Goal: Task Accomplishment & Management: Manage account settings

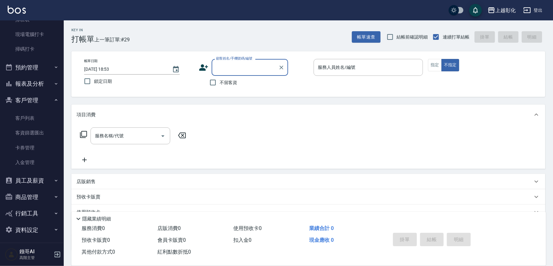
scroll to position [165, 0]
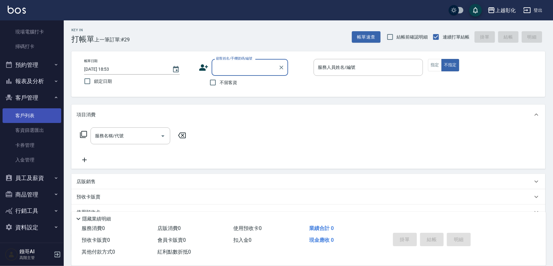
click at [35, 122] on link "客戶列表" at bounding box center [32, 115] width 59 height 15
click at [35, 116] on link "客戶列表" at bounding box center [32, 115] width 59 height 15
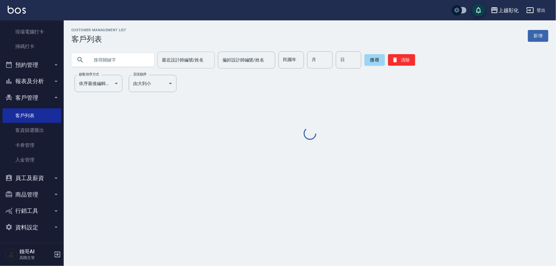
click at [201, 62] on div "最近設計師編號/姓名 最近設計師編號/姓名" at bounding box center [185, 60] width 57 height 17
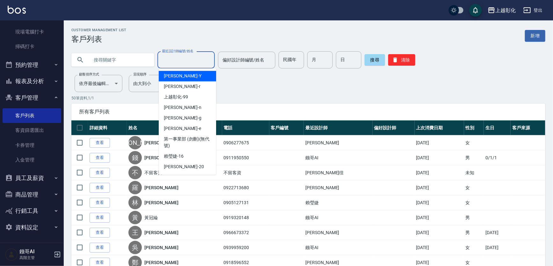
click at [201, 61] on input "最近設計師編號/姓名" at bounding box center [186, 60] width 52 height 11
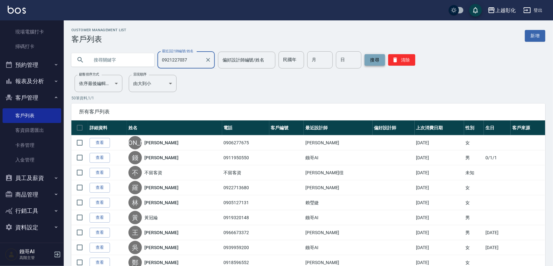
type input "0921227037"
click at [379, 59] on button "搜尋" at bounding box center [375, 59] width 20 height 11
click at [125, 60] on input "text" at bounding box center [119, 59] width 60 height 17
type input "0921227037"
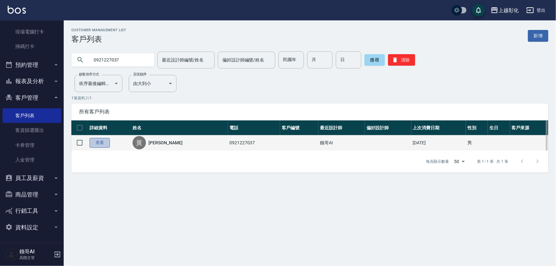
click at [106, 148] on link "查看" at bounding box center [100, 143] width 20 height 10
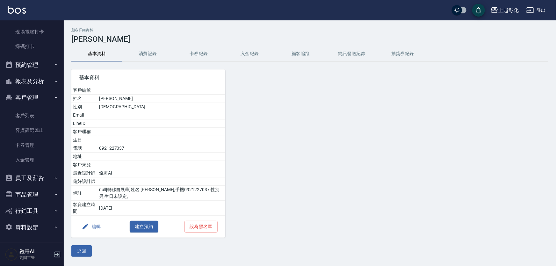
drag, startPoint x: 100, startPoint y: 227, endPoint x: 253, endPoint y: 52, distance: 232.0
click at [253, 57] on button "入金紀錄" at bounding box center [249, 53] width 51 height 15
click at [253, 52] on button "入金紀錄" at bounding box center [249, 53] width 51 height 15
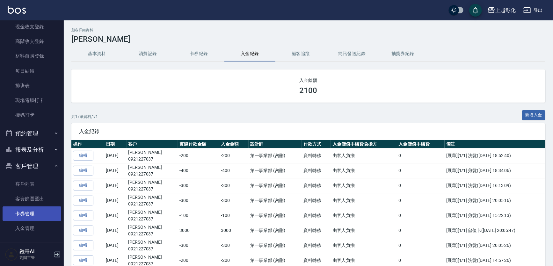
scroll to position [107, 0]
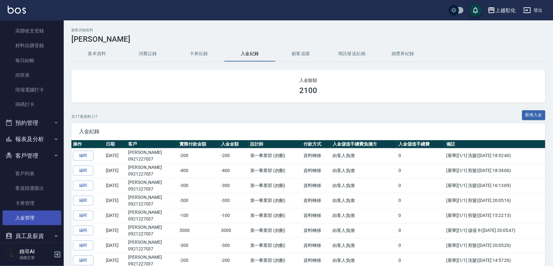
click at [34, 215] on link "入金管理" at bounding box center [32, 218] width 59 height 15
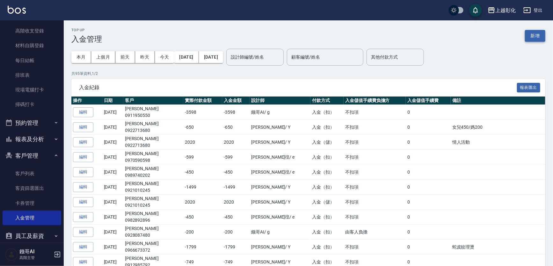
click at [538, 41] on button "新增" at bounding box center [535, 36] width 20 height 12
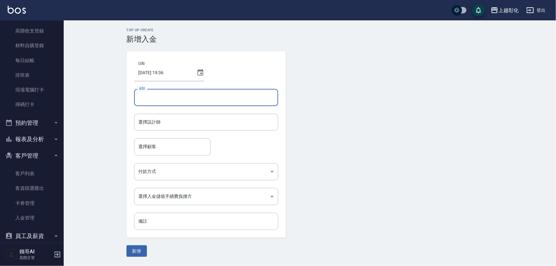
click at [172, 96] on input "金額" at bounding box center [206, 97] width 144 height 17
type input "3"
click at [164, 130] on div "選擇設計師" at bounding box center [206, 122] width 144 height 17
type input "-300"
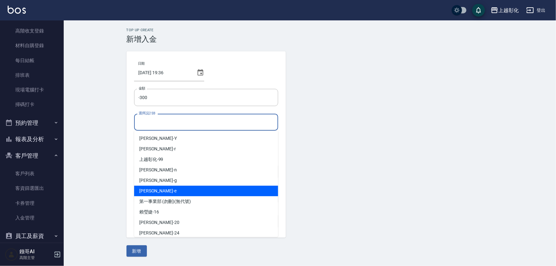
click at [158, 187] on div "allen -e" at bounding box center [206, 191] width 144 height 11
click at [174, 128] on input "[PERSON_NAME]-e" at bounding box center [201, 122] width 129 height 11
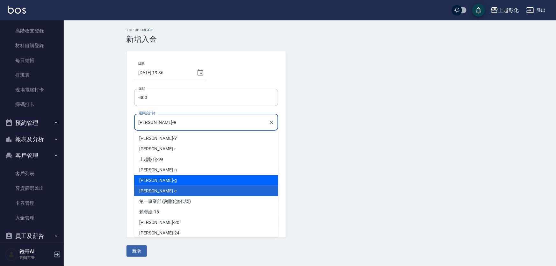
click at [149, 178] on span "Gary -g" at bounding box center [158, 180] width 38 height 7
type input "Gary-g"
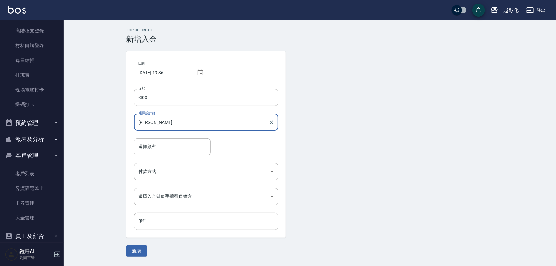
click at [356, 125] on form "日期 2025/08/17 19:36 金額 -300 金額 選擇設計師 Gary-g 選擇設計師 選擇顧客 選擇顧客 付款方式 ​ 付款方式 選擇入金儲值手…" at bounding box center [310, 154] width 367 height 206
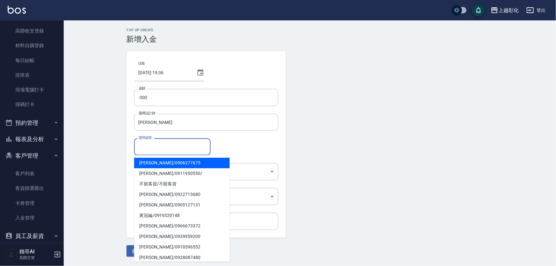
click at [208, 146] on input "選擇顧客" at bounding box center [172, 146] width 71 height 11
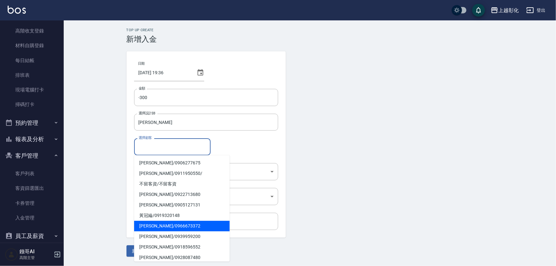
click at [344, 168] on form "日期 2025/08/17 19:36 金額 -300 金額 選擇設計師 Gary-g 選擇設計師 選擇顧客 選擇顧客 付款方式 ​ 付款方式 選擇入金儲值手…" at bounding box center [310, 154] width 367 height 206
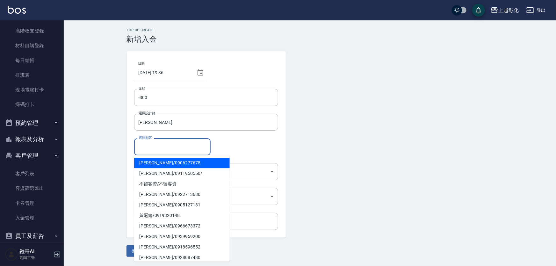
click at [176, 146] on input "選擇顧客" at bounding box center [172, 146] width 71 height 11
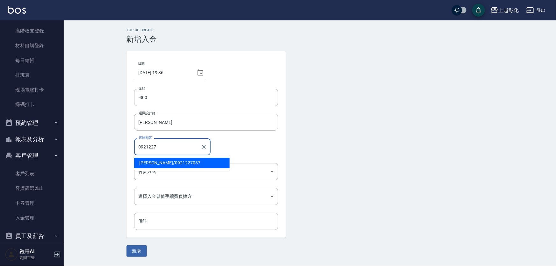
click at [168, 164] on span "黃俊硯 / 0921227037" at bounding box center [182, 163] width 96 height 11
type input "黃俊硯/0921227037"
click at [165, 173] on body "上越彰化 登出 櫃檯作業 打帳單 帳單列表 掛單列表 座位開單 營業儀表板 現金收支登錄 高階收支登錄 材料自購登錄 每日結帳 排班表 現場電腦打卡 掃碼打卡…" at bounding box center [278, 133] width 556 height 266
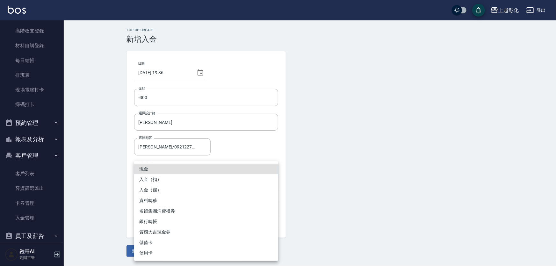
click at [160, 182] on li "入金（扣）" at bounding box center [206, 179] width 144 height 11
type input "入金（扣）"
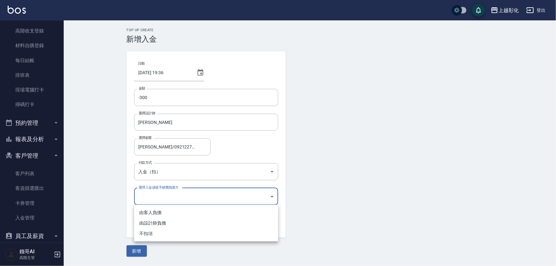
click at [174, 196] on body "上越彰化 登出 櫃檯作業 打帳單 帳單列表 掛單列表 座位開單 營業儀表板 現金收支登錄 高階收支登錄 材料自購登錄 每日結帳 排班表 現場電腦打卡 掃碼打卡…" at bounding box center [278, 133] width 556 height 266
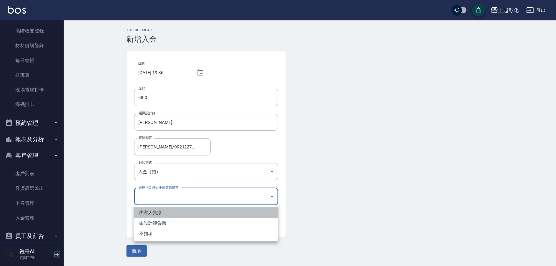
click at [165, 212] on li "由客人負擔" at bounding box center [206, 213] width 144 height 11
type input "BYCUSTOMER"
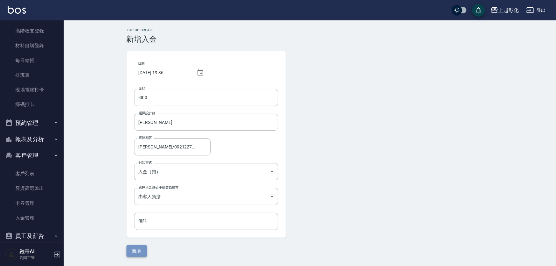
click at [142, 247] on button "新增" at bounding box center [137, 251] width 20 height 12
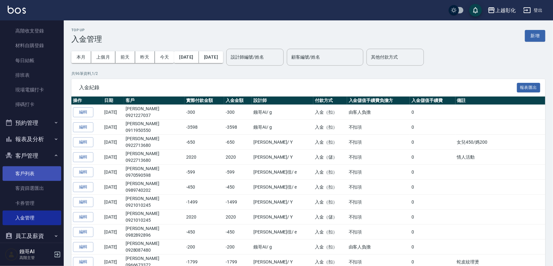
click at [24, 178] on link "客戶列表" at bounding box center [32, 173] width 59 height 15
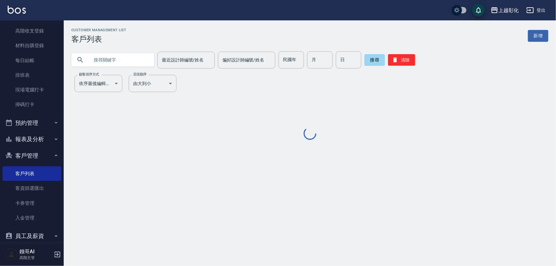
click at [102, 61] on input "text" at bounding box center [119, 59] width 60 height 17
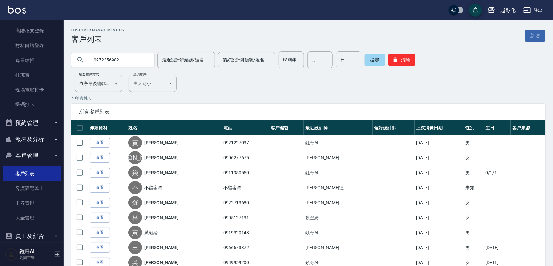
type input "0972356982"
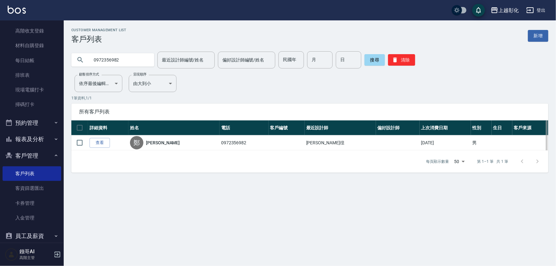
click at [106, 134] on th "詳細資料" at bounding box center [108, 128] width 40 height 15
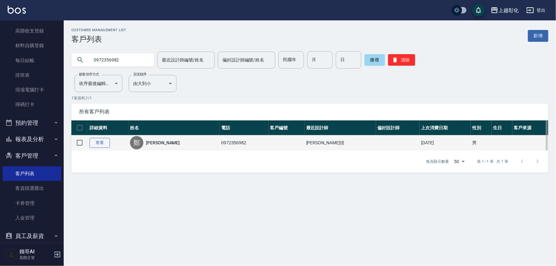
click at [104, 143] on link "查看" at bounding box center [100, 143] width 20 height 10
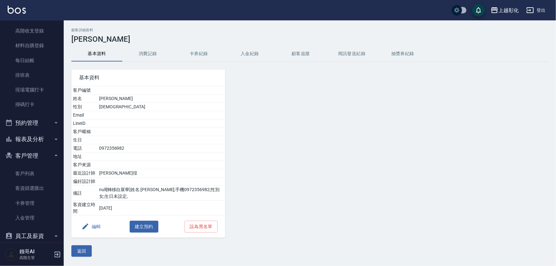
click at [246, 53] on button "入金紀錄" at bounding box center [249, 53] width 51 height 15
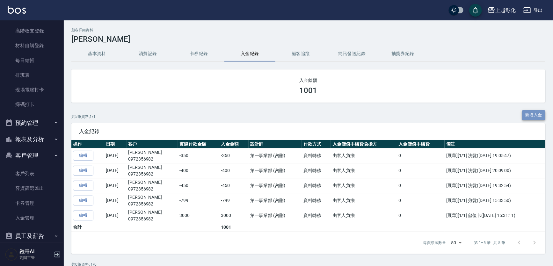
click at [537, 116] on button "新增入金" at bounding box center [534, 115] width 24 height 10
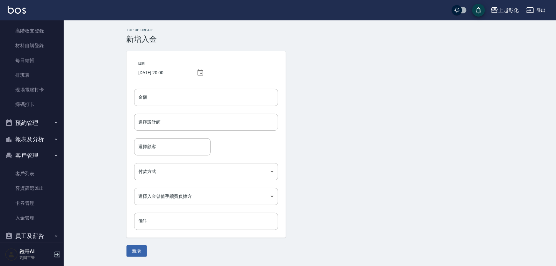
click at [173, 86] on div "日期 2025/08/17 20:00 金額 金額 選擇設計師 選擇設計師 選擇顧客 選擇顧客 付款方式 ​ 付款方式 選擇入金儲值手續費負擔方 ​ 選擇入金…" at bounding box center [206, 144] width 159 height 186
click at [174, 92] on input "金額" at bounding box center [206, 97] width 144 height 17
type input "1000"
click at [144, 121] on div "選擇設計師 選擇設計師" at bounding box center [206, 122] width 144 height 17
type input "[PERSON_NAME]-e"
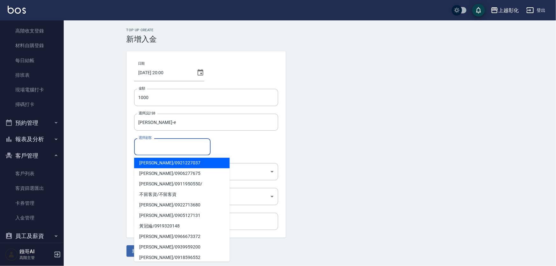
click at [148, 145] on div "選擇顧客 選擇顧客" at bounding box center [172, 146] width 77 height 17
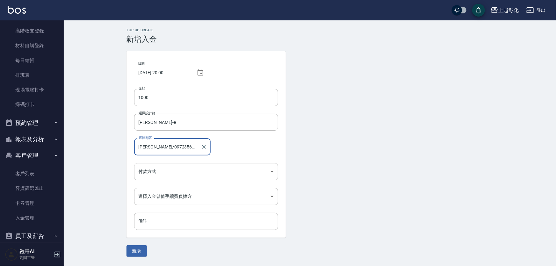
type input "[PERSON_NAME]/0972356982"
click at [156, 179] on body "上越彰化 登出 櫃檯作業 打帳單 帳單列表 掛單列表 座位開單 營業儀表板 現金收支登錄 高階收支登錄 材料自購登錄 每日結帳 排班表 現場電腦打卡 掃碼打卡…" at bounding box center [278, 133] width 556 height 266
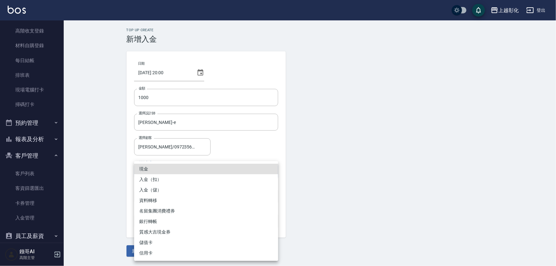
click at [155, 191] on li "入金（儲）" at bounding box center [206, 190] width 144 height 11
type input "入金（儲）"
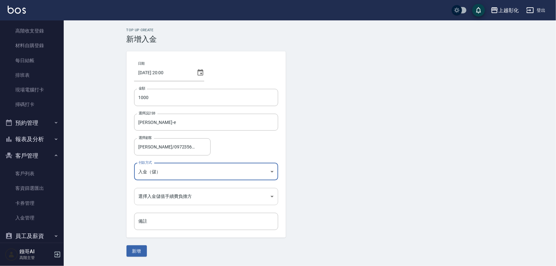
click at [154, 198] on body "上越彰化 登出 櫃檯作業 打帳單 帳單列表 掛單列表 座位開單 營業儀表板 現金收支登錄 高階收支登錄 材料自購登錄 每日結帳 排班表 現場電腦打卡 掃碼打卡…" at bounding box center [278, 133] width 556 height 266
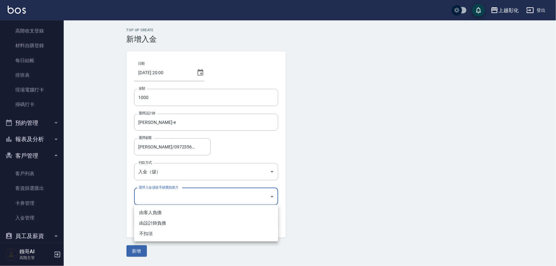
click at [149, 236] on li "不扣項" at bounding box center [206, 234] width 144 height 11
type input "WITHOUTHANDLINGFEE"
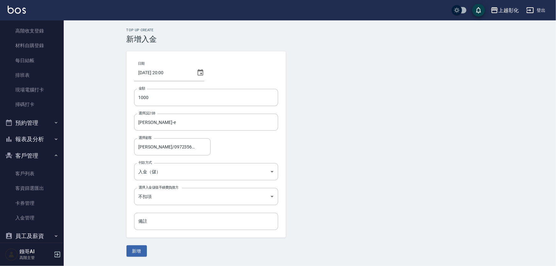
click at [135, 258] on div "Top Up Create 新增入金 日期 2025/08/17 20:00 金額 1000 金額 選擇設計師 allen-e 選擇設計師 選擇顧客 鄭閔育/…" at bounding box center [310, 142] width 493 height 244
click at [137, 255] on button "新增" at bounding box center [137, 251] width 20 height 12
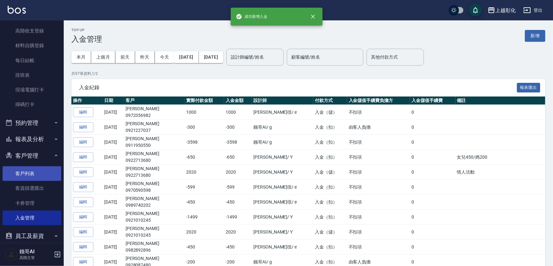
click at [20, 179] on link "客戶列表" at bounding box center [32, 173] width 59 height 15
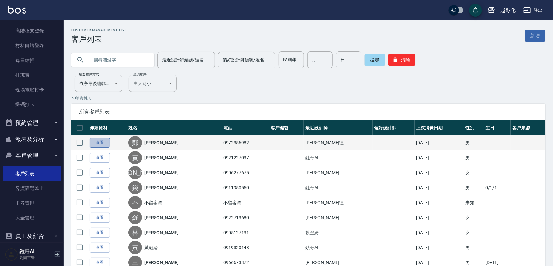
click at [98, 148] on link "查看" at bounding box center [100, 143] width 20 height 10
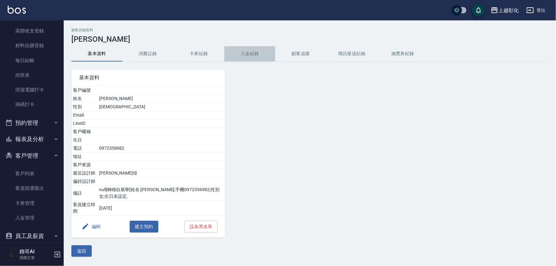
click at [268, 57] on button "入金紀錄" at bounding box center [249, 53] width 51 height 15
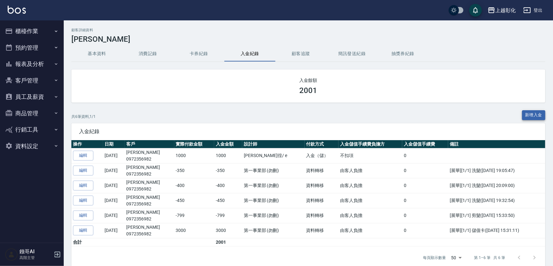
click at [534, 116] on button "新增入金" at bounding box center [534, 115] width 24 height 10
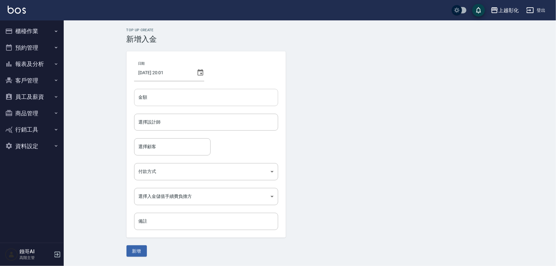
click at [211, 92] on input "金額" at bounding box center [206, 97] width 144 height 17
click at [197, 115] on div "選擇設計師" at bounding box center [206, 122] width 144 height 17
type input "-350"
click at [156, 153] on div "選擇顧客" at bounding box center [172, 146] width 77 height 17
type input "[PERSON_NAME]-e"
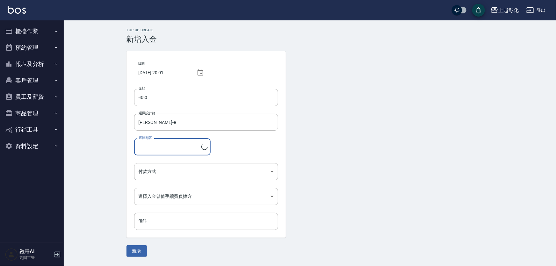
type input "[PERSON_NAME]/0972356982"
click at [165, 172] on body "上越彰化 登出 櫃檯作業 打帳單 帳單列表 掛單列表 座位開單 營業儀表板 現金收支登錄 高階收支登錄 材料自購登錄 每日結帳 排班表 現場電腦打卡 掃碼打卡…" at bounding box center [278, 133] width 556 height 266
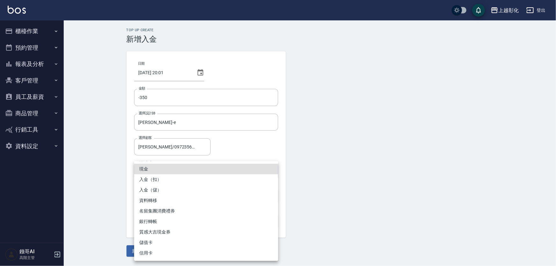
click at [166, 181] on li "入金（扣）" at bounding box center [206, 179] width 144 height 11
type input "入金（扣）"
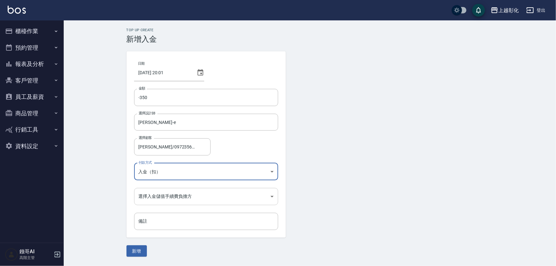
click at [152, 201] on body "上越彰化 登出 櫃檯作業 打帳單 帳單列表 掛單列表 座位開單 營業儀表板 現金收支登錄 高階收支登錄 材料自購登錄 每日結帳 排班表 現場電腦打卡 掃碼打卡…" at bounding box center [278, 133] width 556 height 266
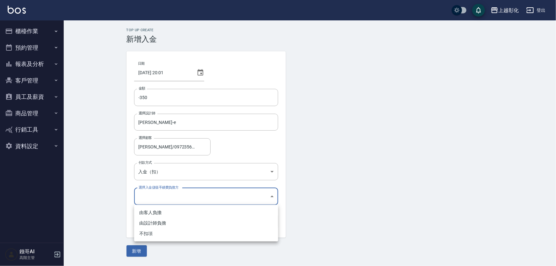
click at [151, 236] on li "不扣項" at bounding box center [206, 234] width 144 height 11
type input "WITHOUTHANDLINGFEE"
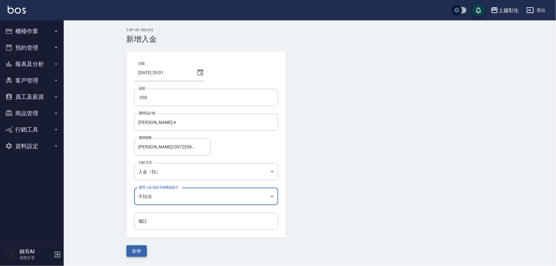
click at [134, 256] on button "新增" at bounding box center [137, 251] width 20 height 12
